Goal: Task Accomplishment & Management: Manage account settings

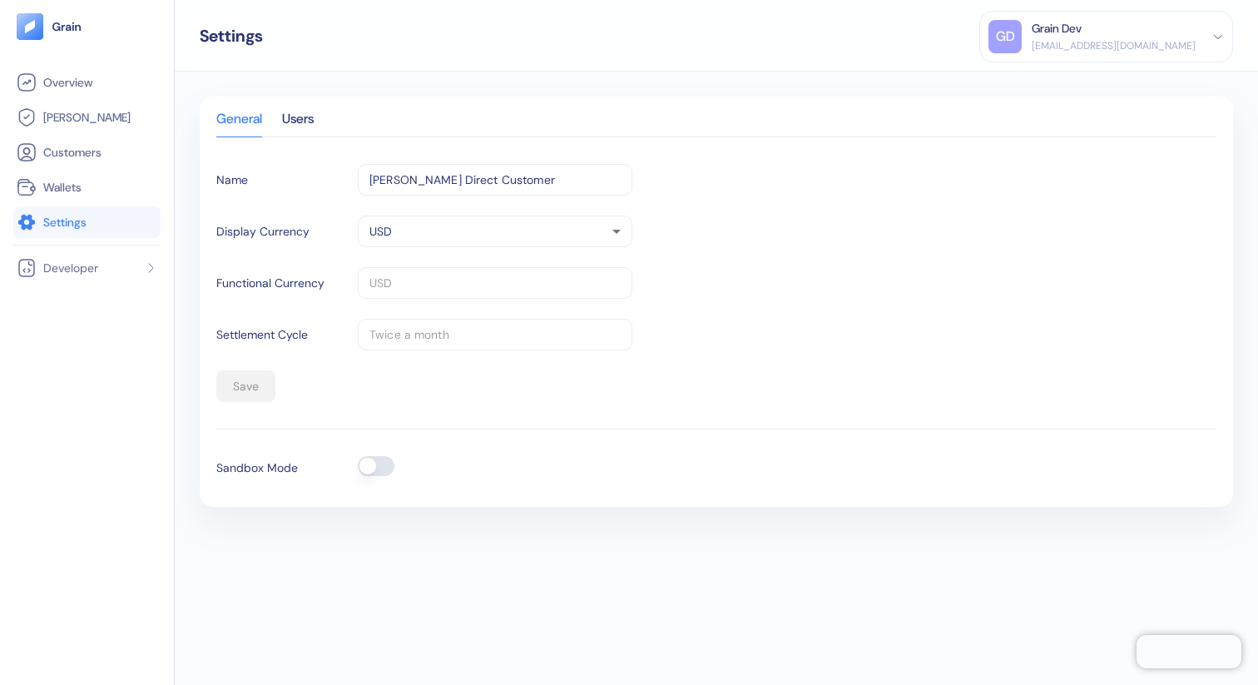
click at [1196, 37] on div "GD Grain Dev [EMAIL_ADDRESS][DOMAIN_NAME]" at bounding box center [1105, 36] width 235 height 33
click at [1091, 82] on div "Sign Out" at bounding box center [1105, 77] width 235 height 27
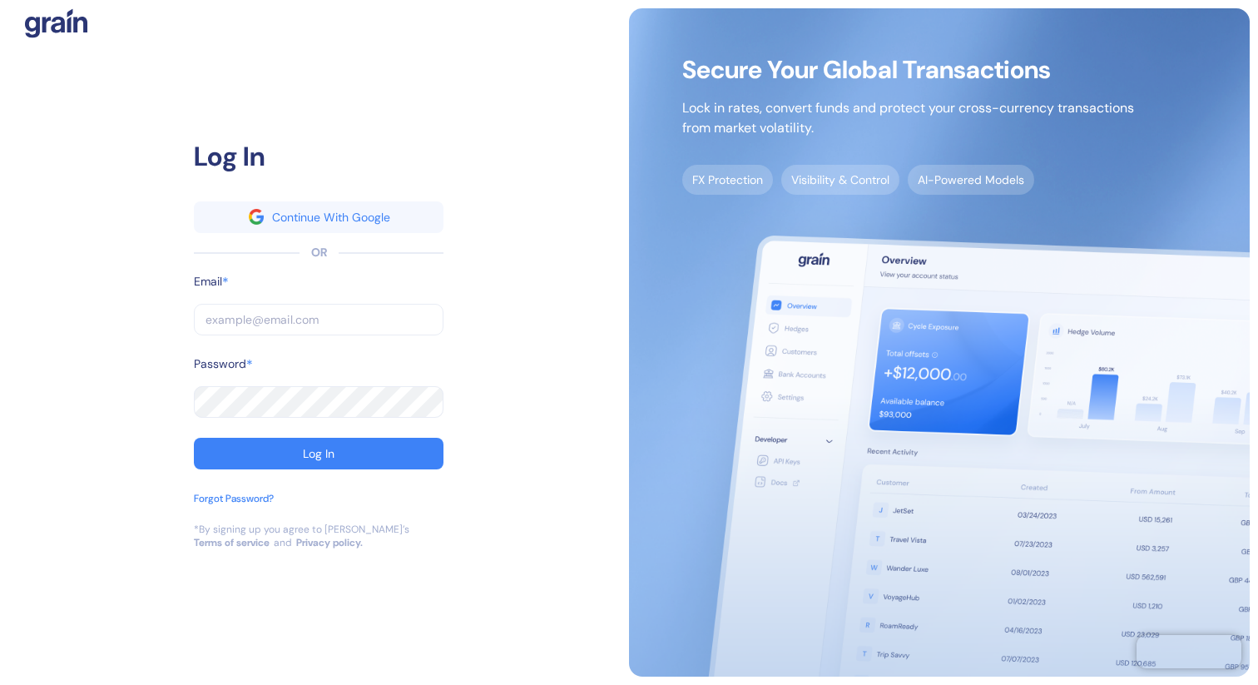
type input "[PERSON_NAME][EMAIL_ADDRESS][DOMAIN_NAME]"
click at [309, 314] on input "[PERSON_NAME][EMAIL_ADDRESS][DOMAIN_NAME]" at bounding box center [319, 320] width 250 height 32
type input "g"
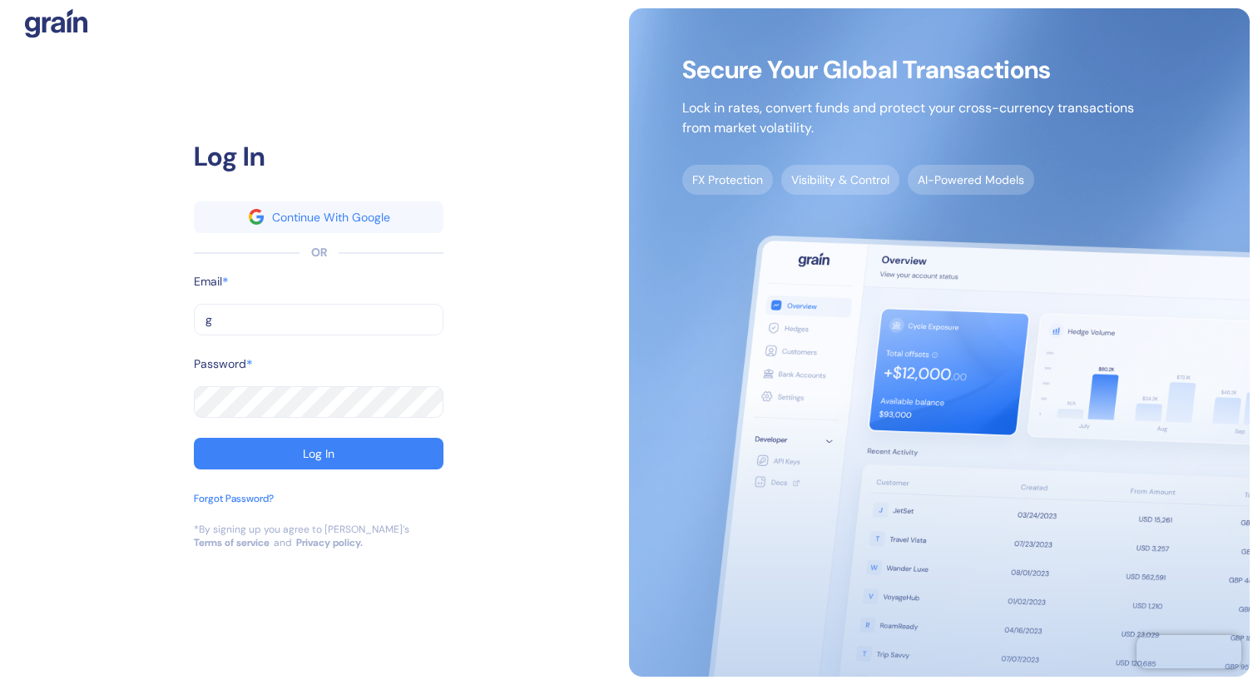
type input "go"
type input "g"
type input "[EMAIL_ADDRESS][DOMAIN_NAME]"
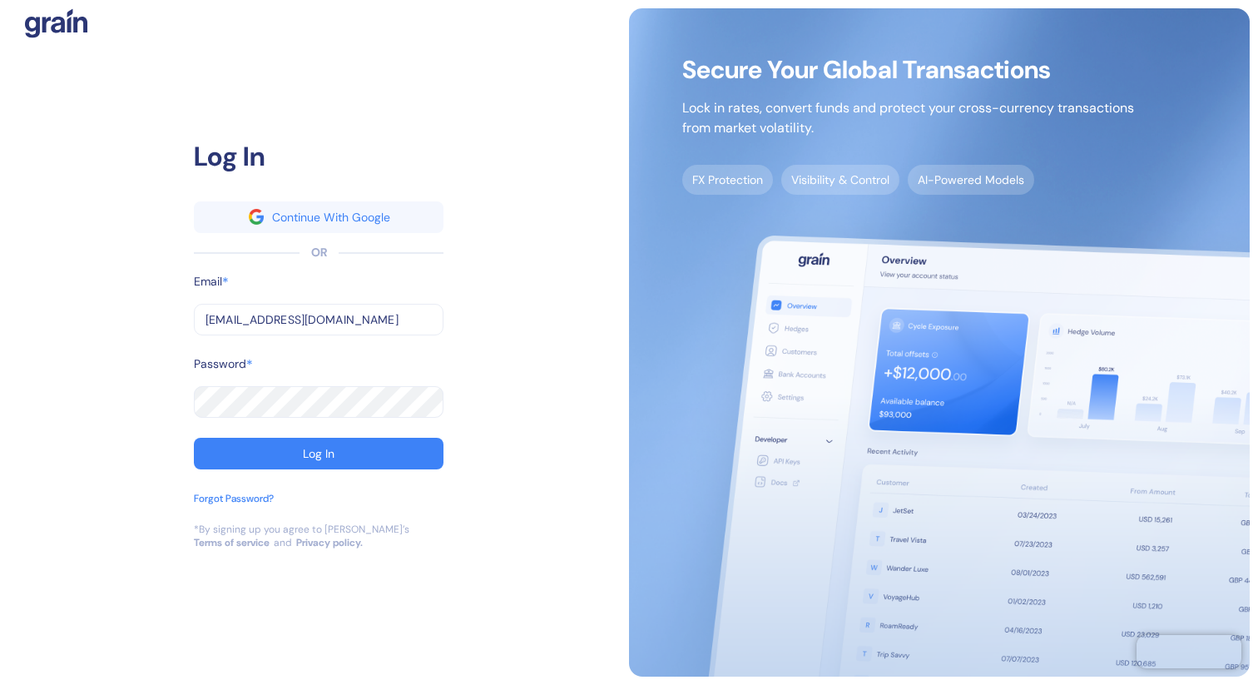
type input "[EMAIL_ADDRESS][DOMAIN_NAME]"
